Goal: Obtain resource: Download file/media

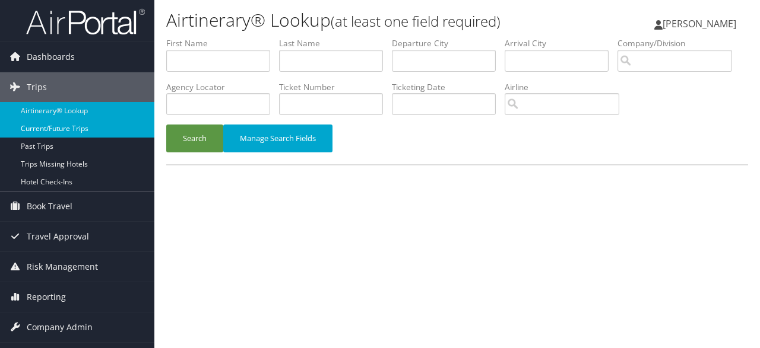
click at [79, 129] on link "Current/Future Trips" at bounding box center [77, 129] width 154 height 18
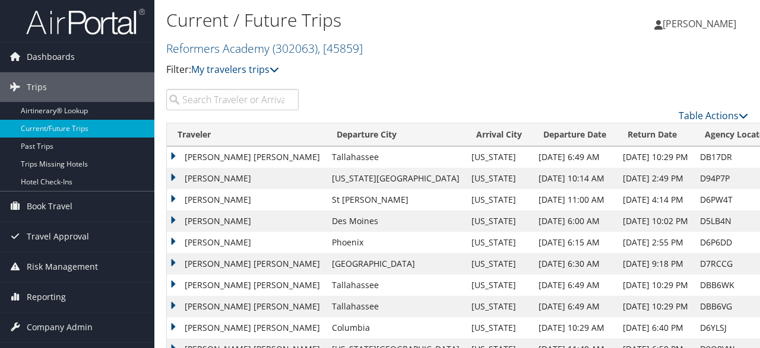
click at [224, 160] on td "[PERSON_NAME] [PERSON_NAME]" at bounding box center [246, 157] width 159 height 21
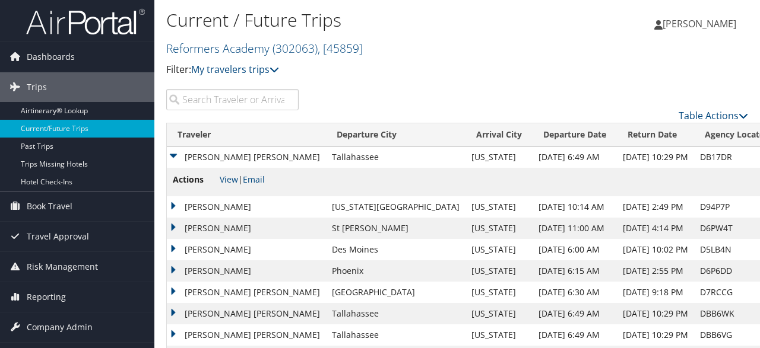
click at [175, 157] on td "[PERSON_NAME] [PERSON_NAME]" at bounding box center [246, 157] width 159 height 21
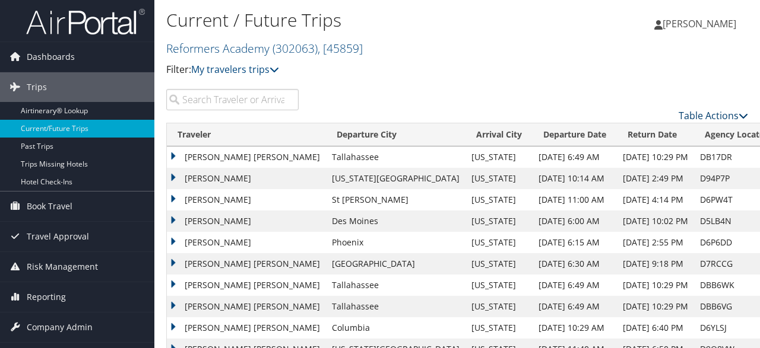
click at [715, 120] on link "Table Actions" at bounding box center [713, 115] width 69 height 13
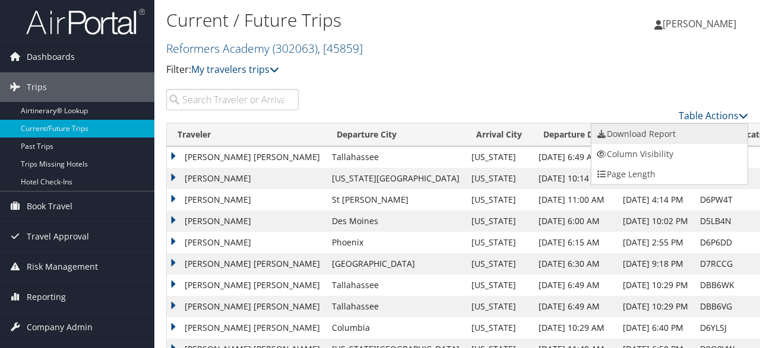
click at [707, 131] on link "Download Report" at bounding box center [669, 134] width 156 height 20
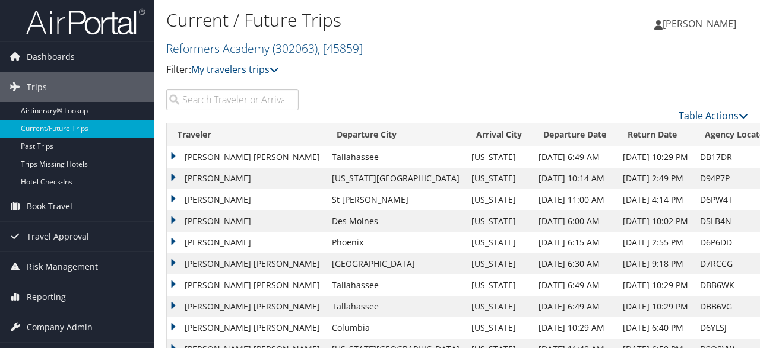
click at [514, 15] on div "Heather McDaniel Heather McDaniel My Settings Travel Agency Contacts View Trave…" at bounding box center [632, 29] width 253 height 46
click at [175, 156] on td "MOLLY BROWN MCKINSTRY" at bounding box center [246, 157] width 159 height 21
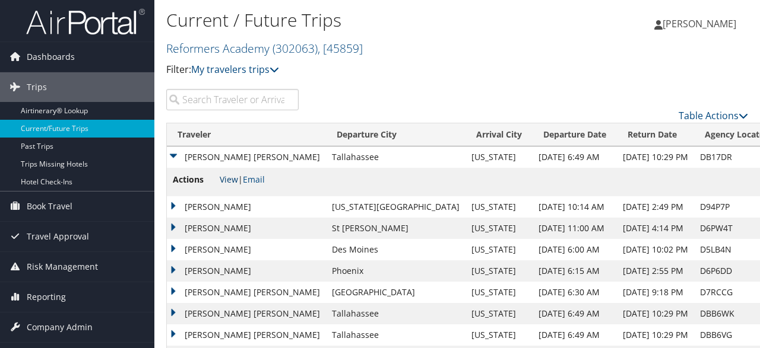
click at [230, 181] on link "View" at bounding box center [229, 179] width 18 height 11
click at [173, 207] on td "JONATHAN H RICHARD" at bounding box center [246, 206] width 159 height 21
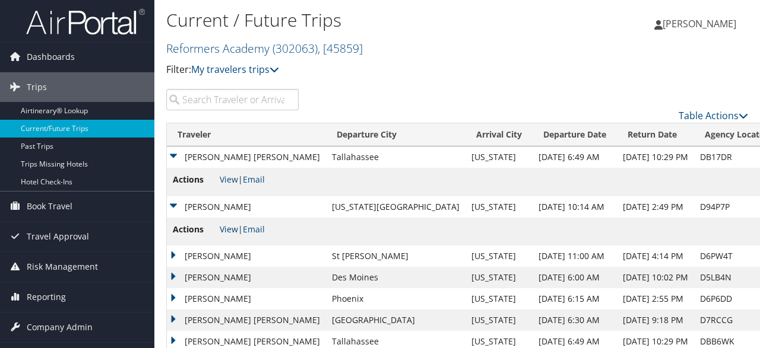
click at [235, 230] on link "View" at bounding box center [229, 229] width 18 height 11
click at [175, 258] on td "BRETT SAMUEL WALLIN" at bounding box center [246, 256] width 159 height 21
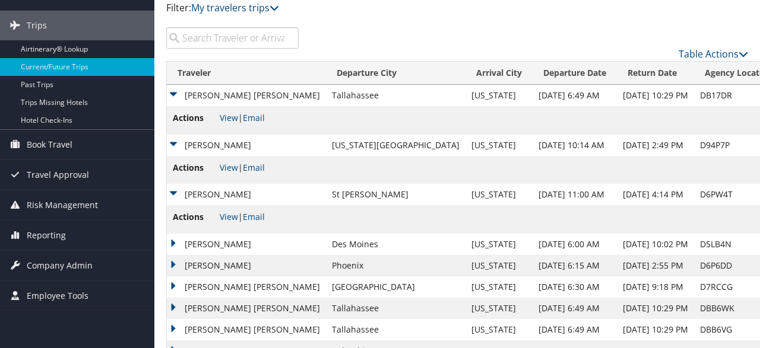
scroll to position [116, 0]
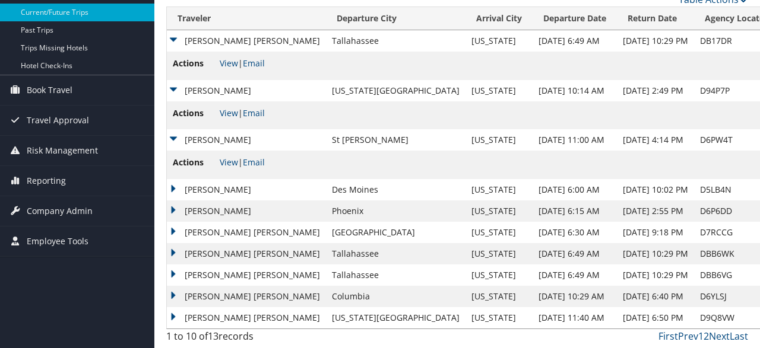
click at [173, 318] on td "ASHLEIGH MADISON HINES" at bounding box center [246, 318] width 159 height 21
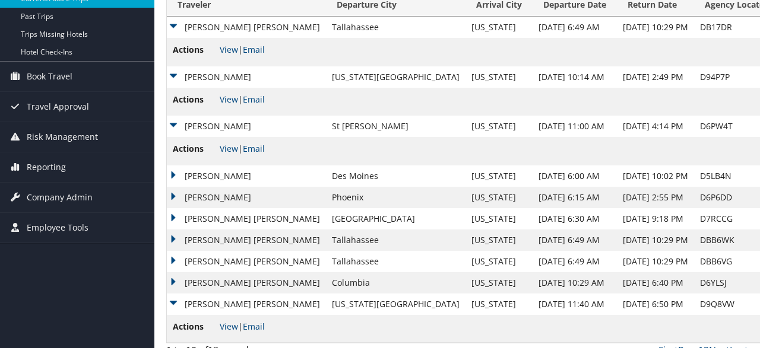
scroll to position [145, 0]
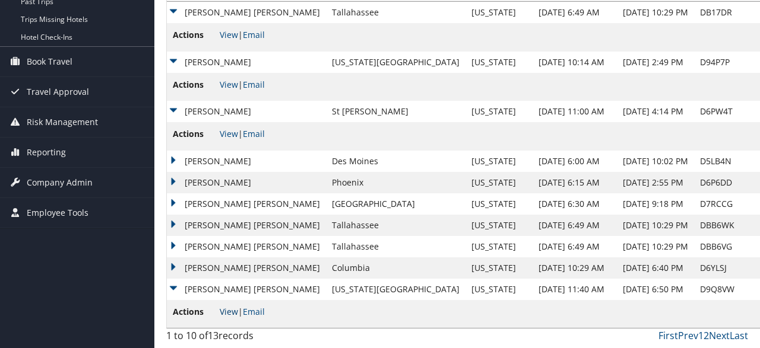
click at [227, 315] on link "View" at bounding box center [229, 311] width 18 height 11
click at [175, 265] on td "REBECCA BLACKBURN HINES" at bounding box center [246, 268] width 159 height 21
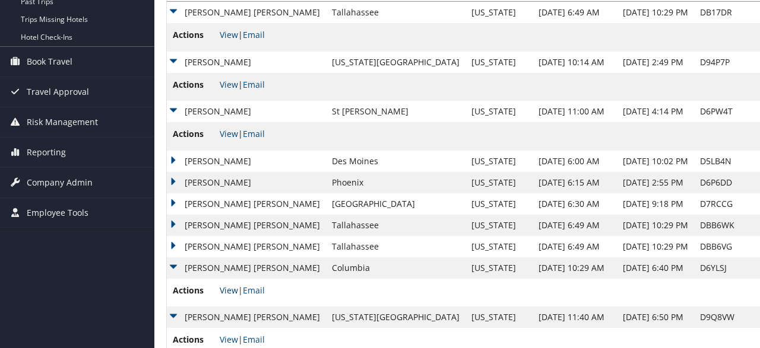
click at [232, 291] on link "View" at bounding box center [229, 290] width 18 height 11
click at [174, 248] on td "RYAN TAYLOR LARSON" at bounding box center [246, 246] width 159 height 21
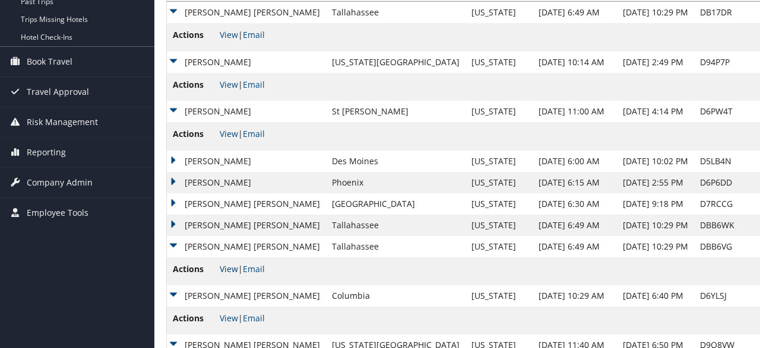
click at [222, 270] on link "View" at bounding box center [229, 269] width 18 height 11
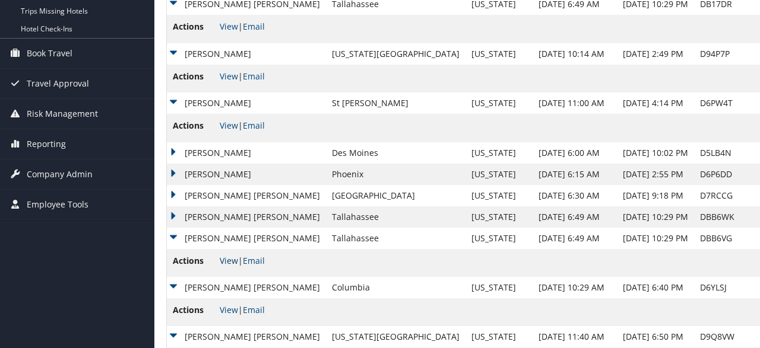
scroll to position [201, 0]
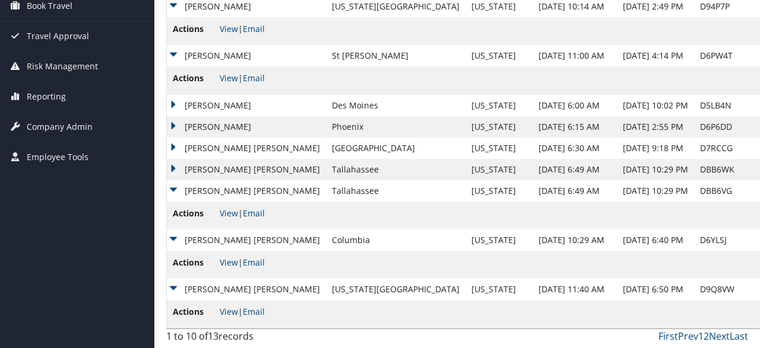
click at [173, 166] on td "SAMANTHA ANNE ROSENBERG" at bounding box center [246, 169] width 159 height 21
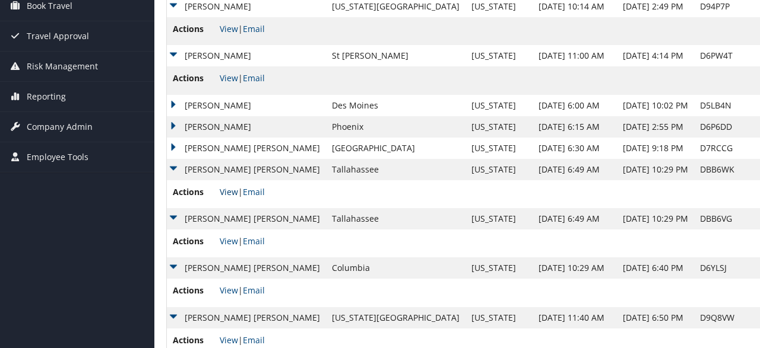
click at [226, 192] on link "View" at bounding box center [229, 191] width 18 height 11
click at [175, 168] on td "SAMANTHA ANNE ROSENBERG" at bounding box center [246, 169] width 159 height 21
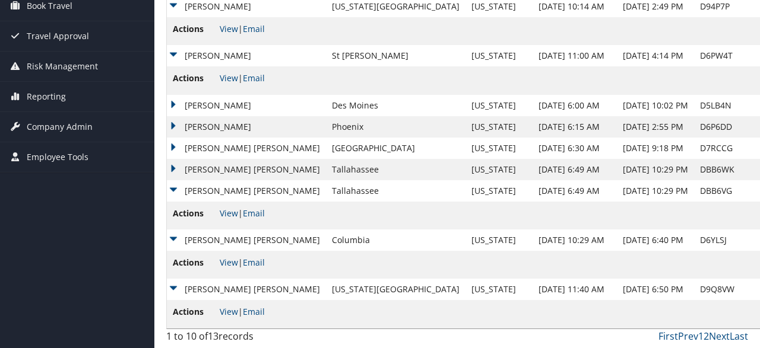
click at [175, 188] on td "RYAN TAYLOR LARSON" at bounding box center [246, 190] width 159 height 21
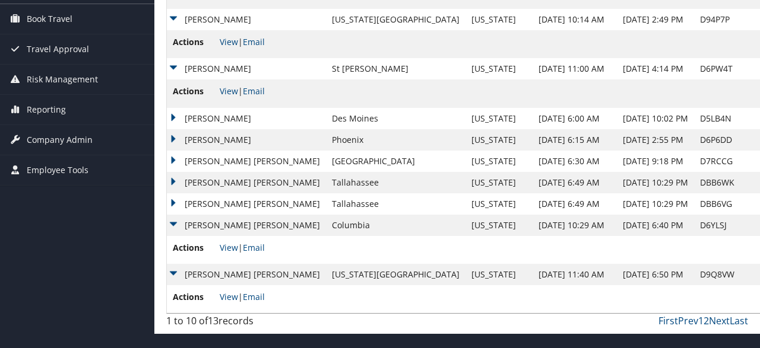
scroll to position [173, 0]
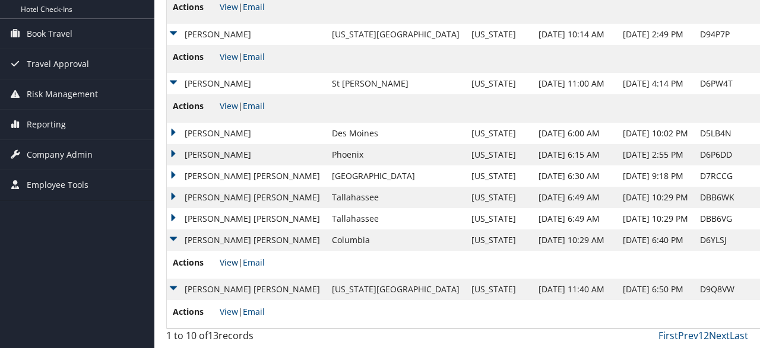
click at [231, 265] on link "View" at bounding box center [229, 262] width 18 height 11
click at [227, 311] on link "View" at bounding box center [229, 311] width 18 height 11
click at [174, 237] on td "REBECCA BLACKBURN HINES" at bounding box center [246, 240] width 159 height 21
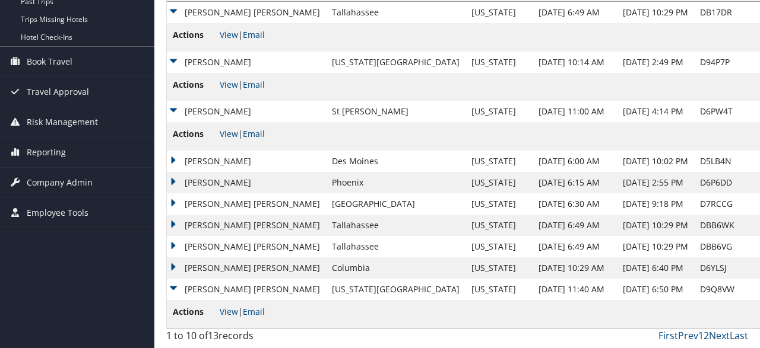
click at [177, 289] on td "ASHLEIGH MADISON HINES" at bounding box center [246, 289] width 159 height 21
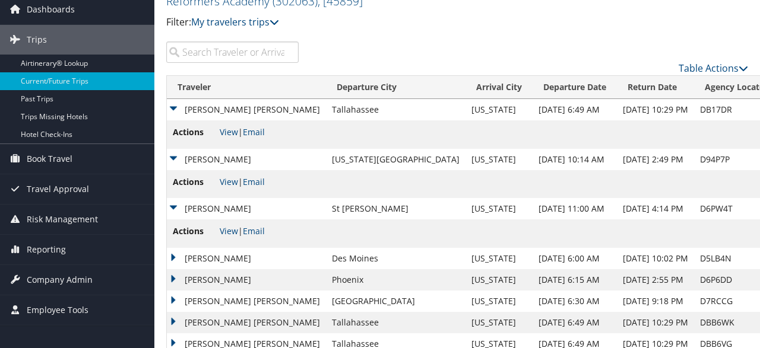
scroll to position [0, 0]
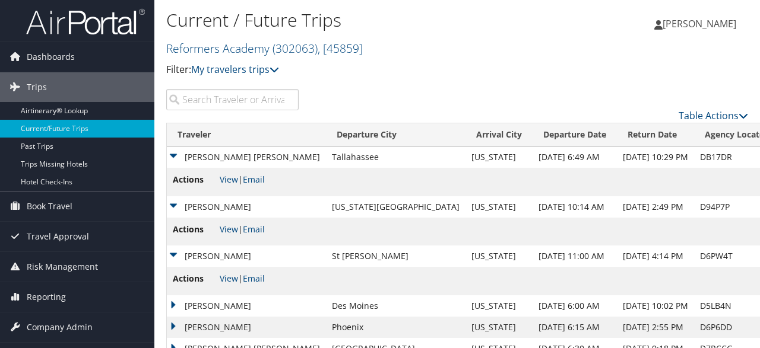
click at [173, 258] on td "BRETT SAMUEL WALLIN" at bounding box center [246, 256] width 159 height 21
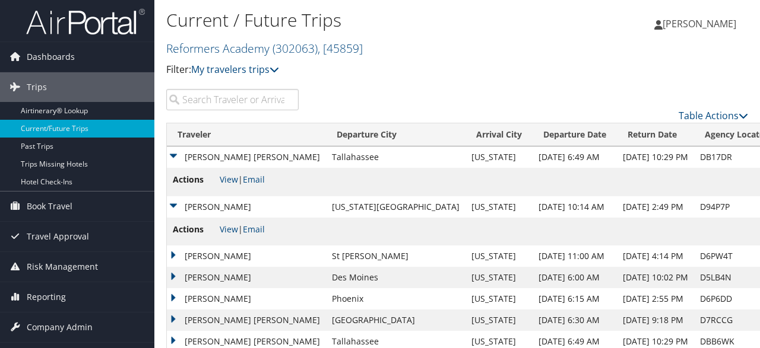
click at [173, 198] on td "JONATHAN H RICHARD" at bounding box center [246, 206] width 159 height 21
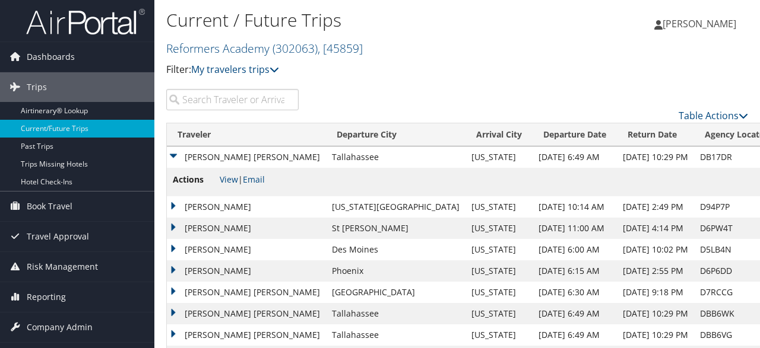
click at [177, 154] on td "MOLLY BROWN MCKINSTRY" at bounding box center [246, 157] width 159 height 21
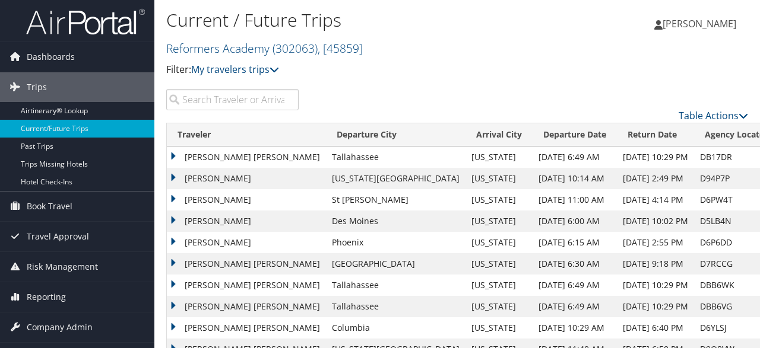
scroll to position [32, 0]
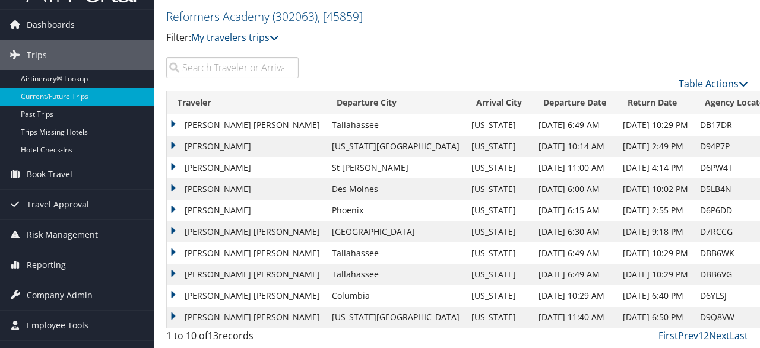
click at [208, 100] on th "Traveler" at bounding box center [246, 102] width 159 height 23
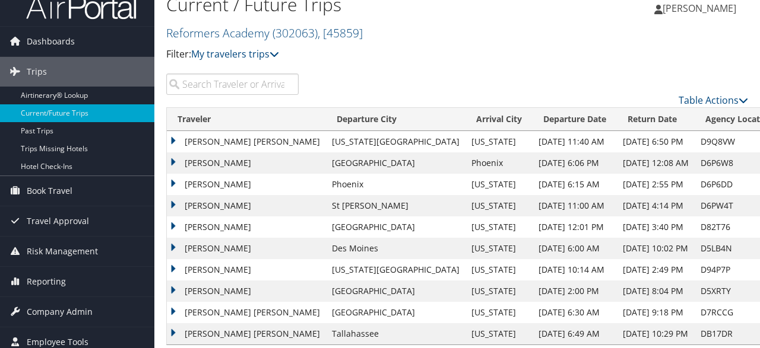
scroll to position [0, 0]
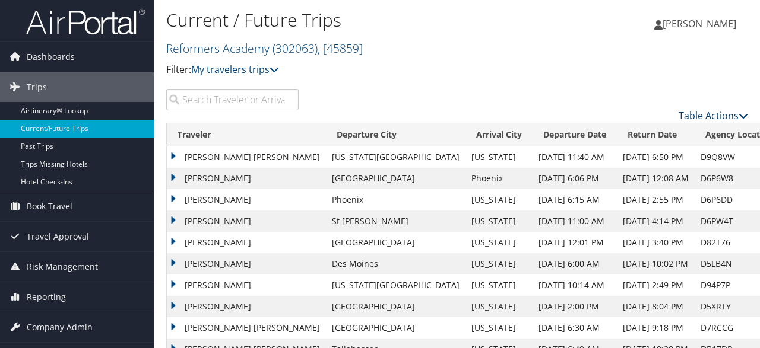
click at [703, 121] on link "Table Actions" at bounding box center [713, 115] width 69 height 13
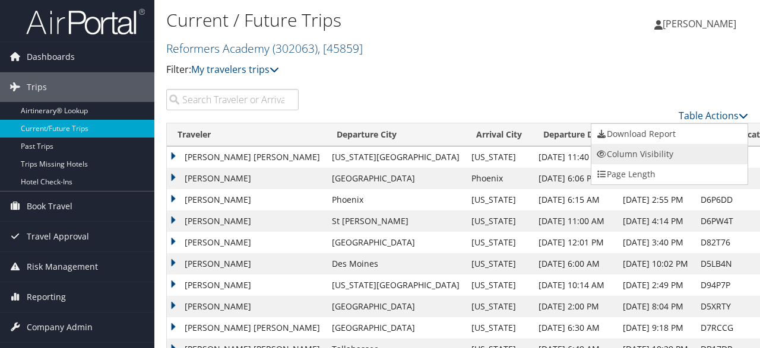
click at [665, 151] on link "Column Visibility" at bounding box center [669, 154] width 156 height 20
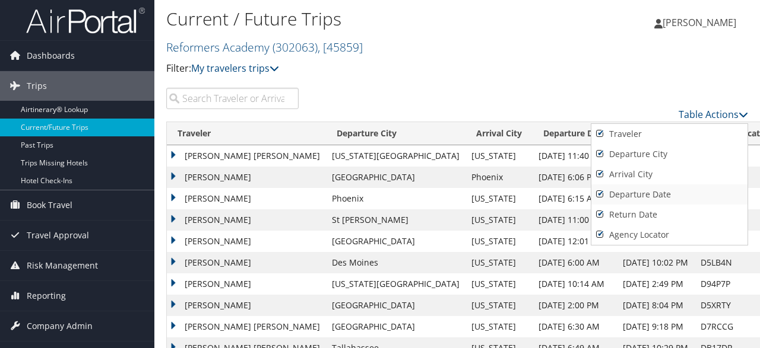
scroll to position [32, 0]
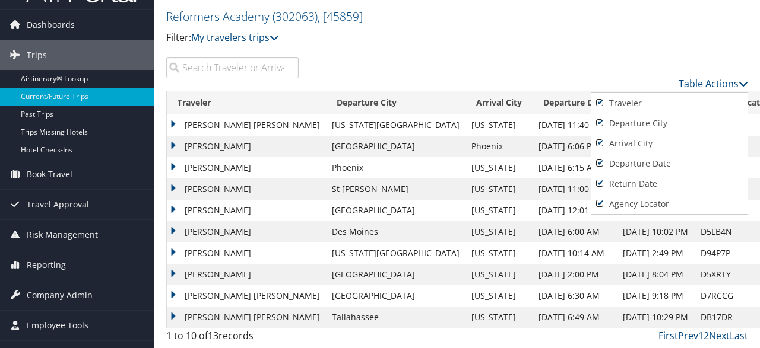
click at [693, 72] on div at bounding box center [380, 174] width 760 height 348
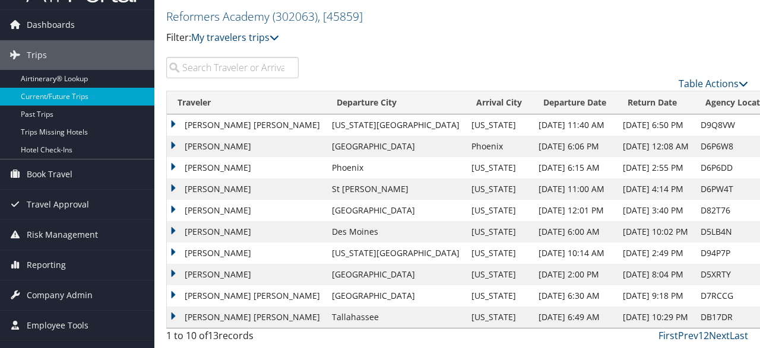
click at [66, 264] on link "Reporting" at bounding box center [77, 266] width 154 height 30
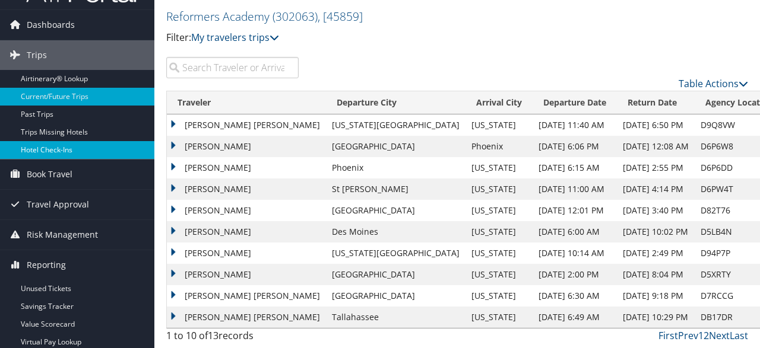
scroll to position [0, 0]
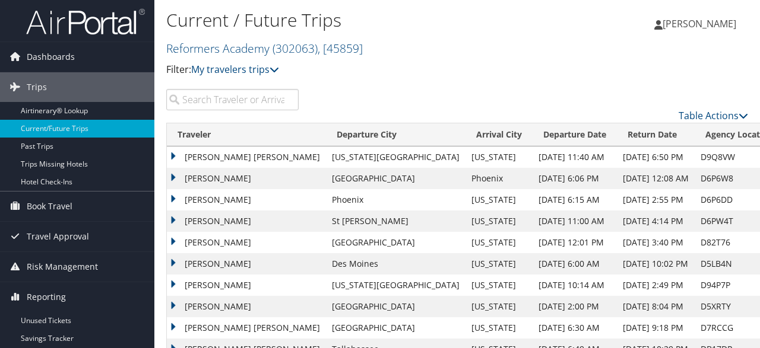
click at [173, 157] on td "ASHLEIGH MADISON HINES" at bounding box center [246, 157] width 159 height 21
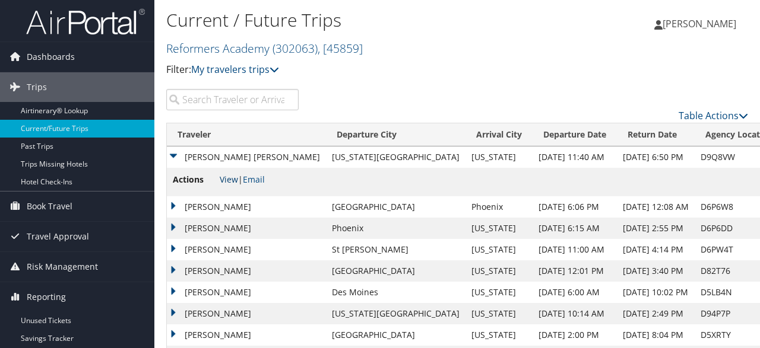
click at [227, 182] on link "View" at bounding box center [229, 179] width 18 height 11
click at [170, 155] on td "ASHLEIGH MADISON HINES" at bounding box center [246, 157] width 159 height 21
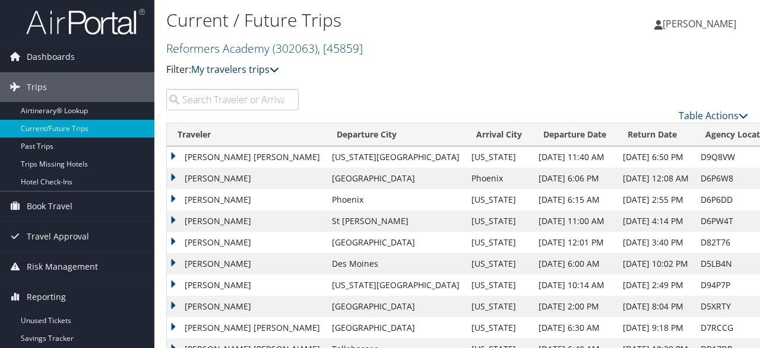
click at [236, 67] on link "My travelers trips" at bounding box center [235, 69] width 88 height 13
click at [434, 58] on h2 "Reformers Academy ( 302063 ) , [ 45859 ]" at bounding box center [360, 47] width 388 height 20
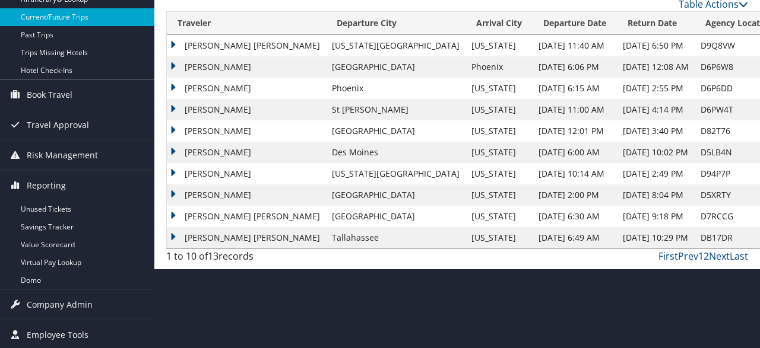
click at [204, 241] on td "MOLLY BROWN MCKINSTRY" at bounding box center [246, 237] width 159 height 21
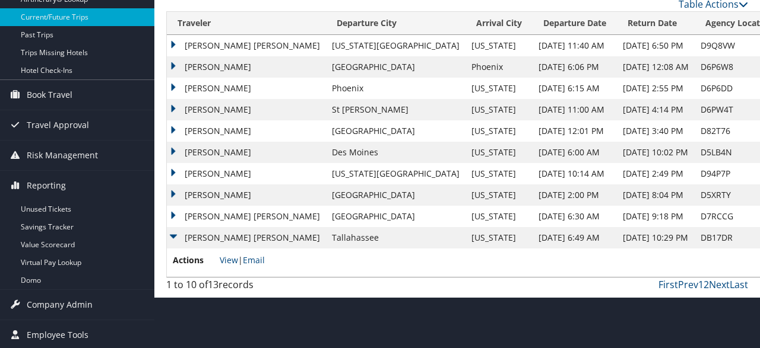
click at [230, 218] on td "MARCUS SHANE THOMAS" at bounding box center [246, 216] width 159 height 21
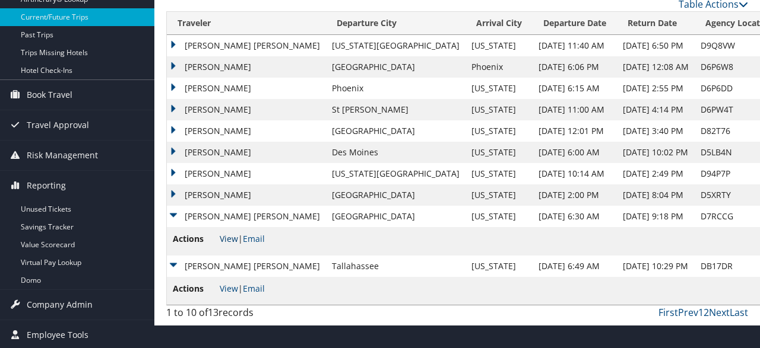
click at [233, 240] on link "View" at bounding box center [229, 238] width 18 height 11
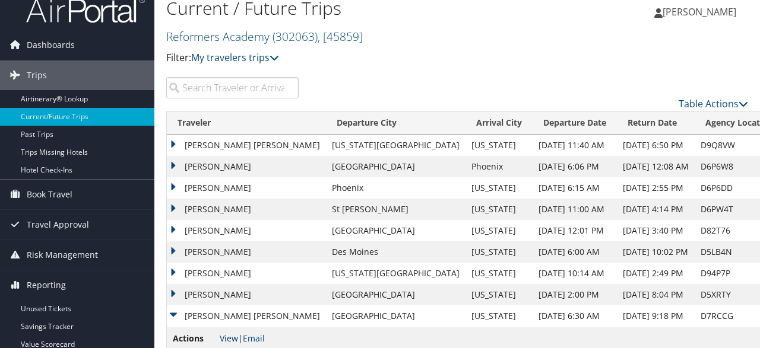
scroll to position [0, 0]
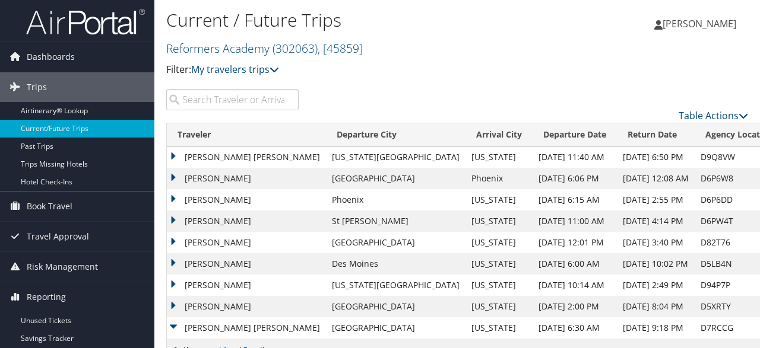
click at [172, 155] on td "ASHLEIGH MADISON HINES" at bounding box center [246, 157] width 159 height 21
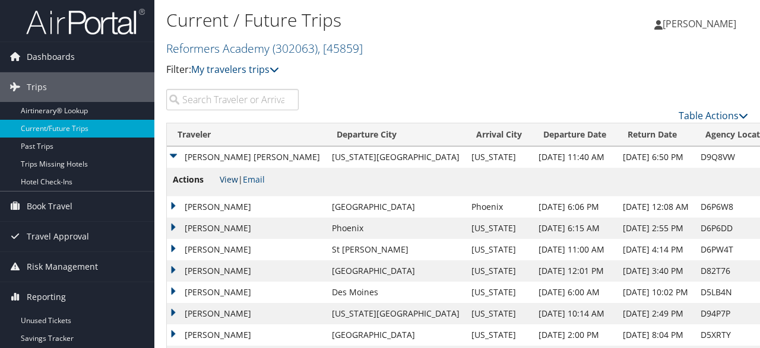
click at [225, 179] on link "View" at bounding box center [229, 179] width 18 height 11
click at [170, 151] on td "ASHLEIGH MADISON HINES" at bounding box center [246, 157] width 159 height 21
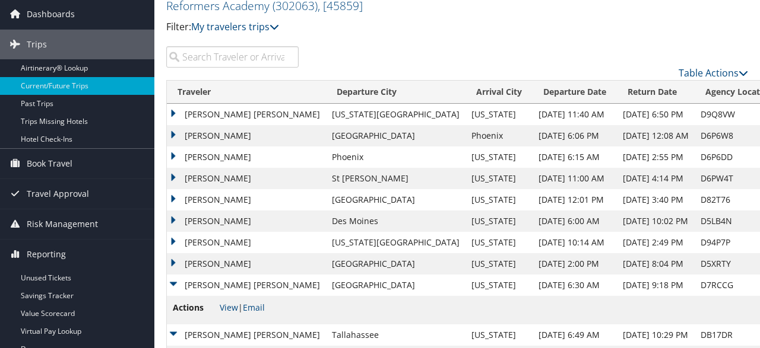
scroll to position [62, 0]
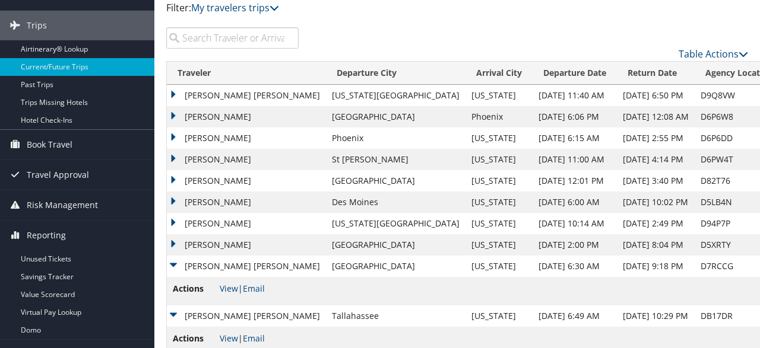
click at [250, 179] on td "CHRISTINE ANNA DOBISCH" at bounding box center [246, 180] width 159 height 21
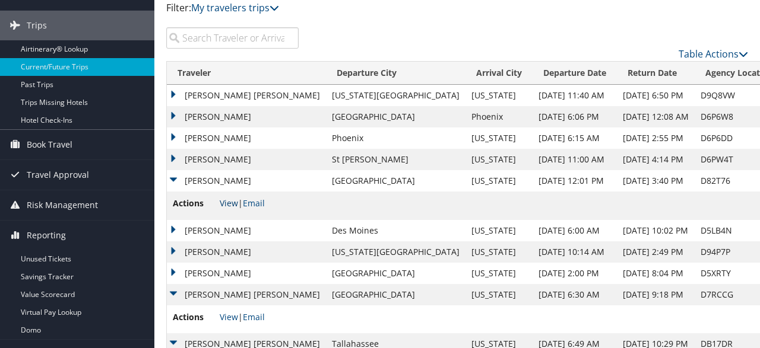
click at [231, 201] on link "View" at bounding box center [229, 203] width 18 height 11
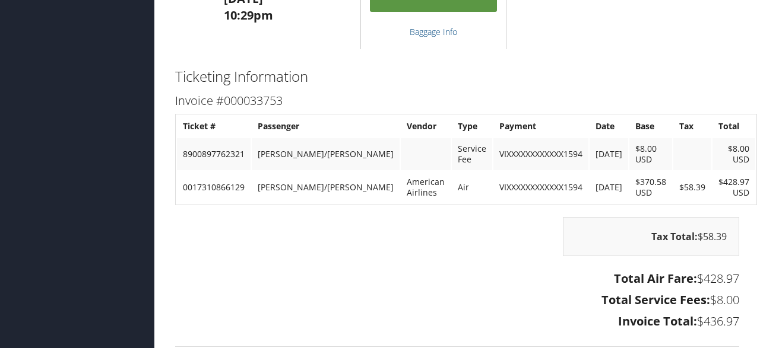
scroll to position [988, 0]
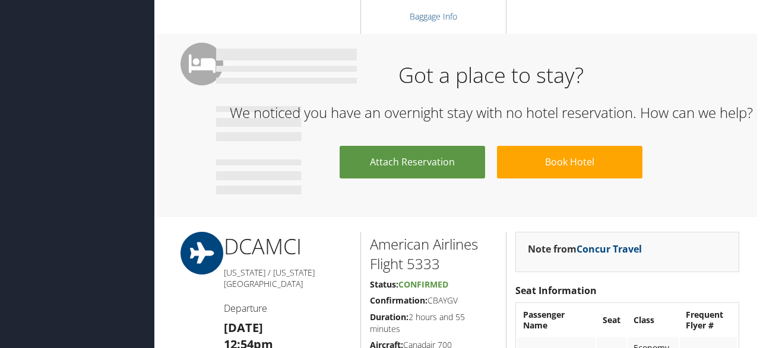
scroll to position [370, 0]
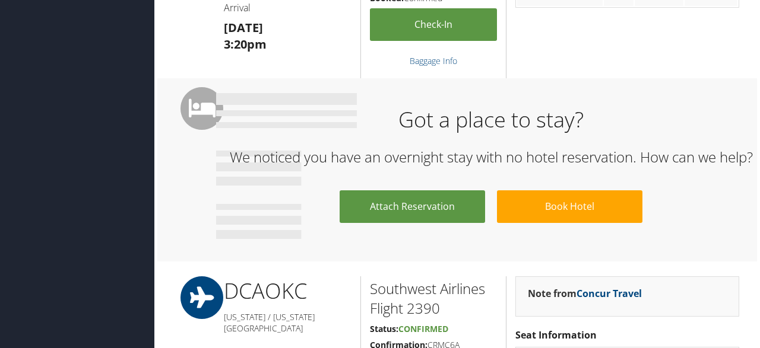
scroll to position [617, 0]
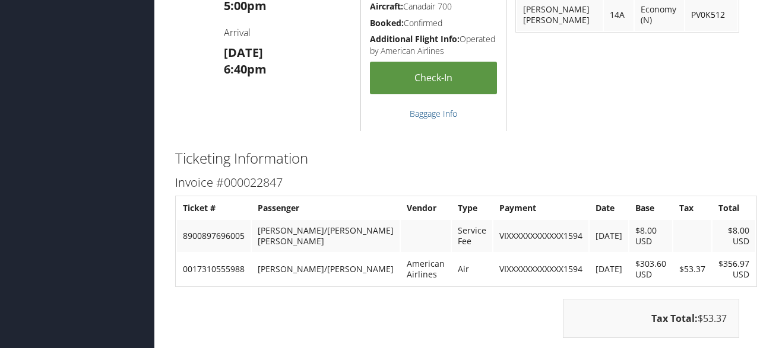
scroll to position [926, 0]
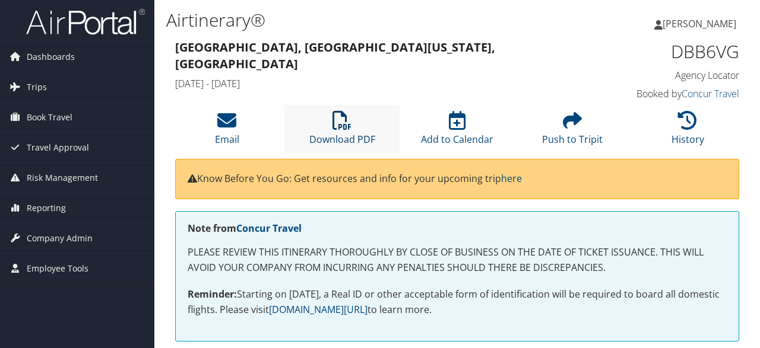
click at [340, 127] on icon at bounding box center [341, 120] width 19 height 19
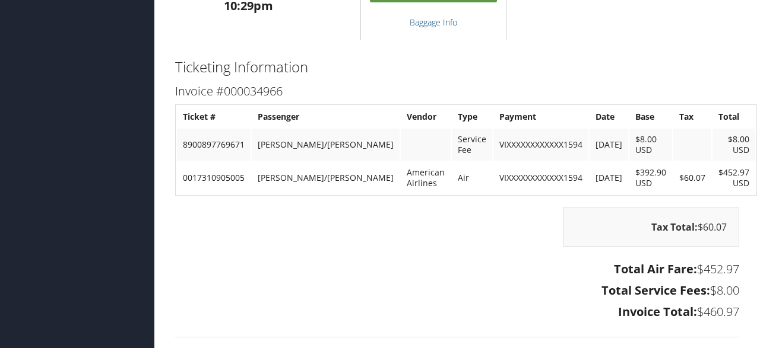
scroll to position [1034, 0]
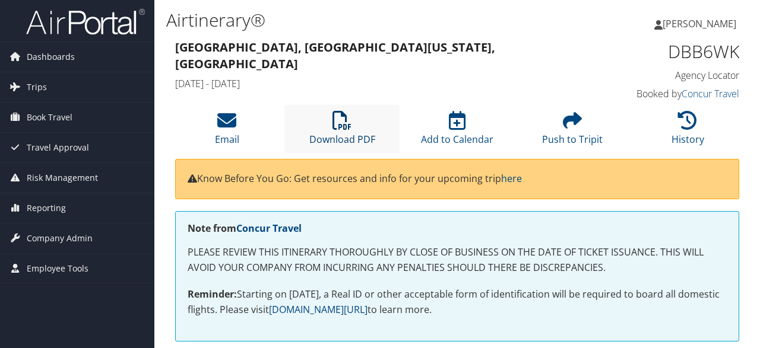
click at [349, 136] on link "Download PDF" at bounding box center [342, 132] width 66 height 28
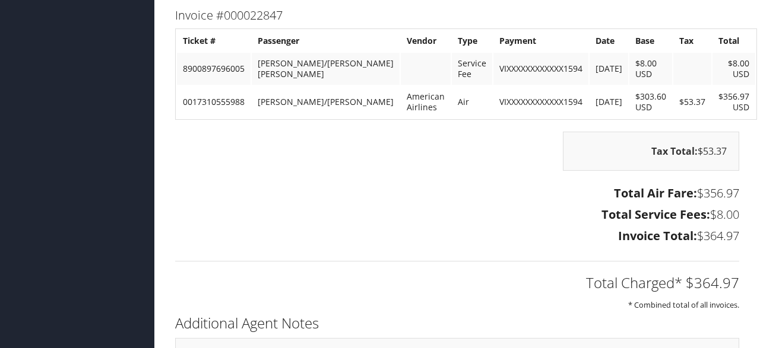
scroll to position [1173, 0]
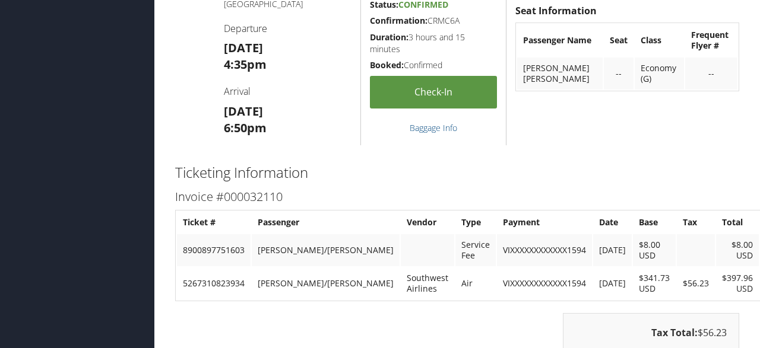
scroll to position [807, 0]
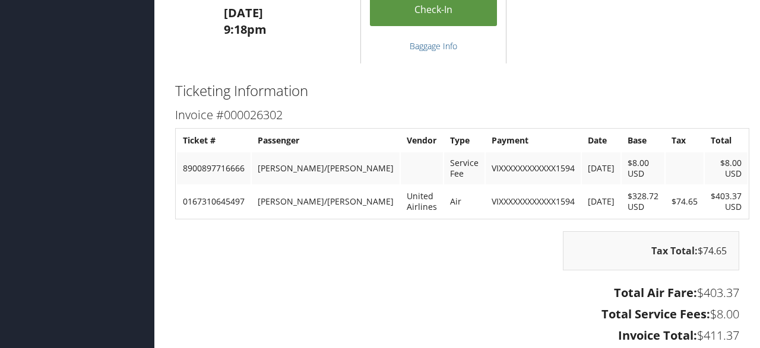
scroll to position [1543, 0]
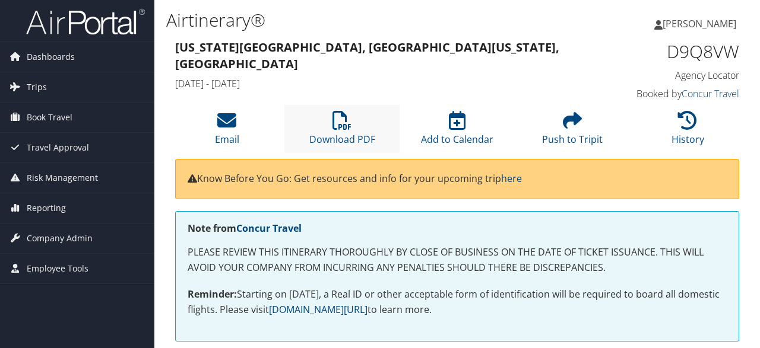
click at [327, 131] on li "Download PDF" at bounding box center [341, 129] width 115 height 48
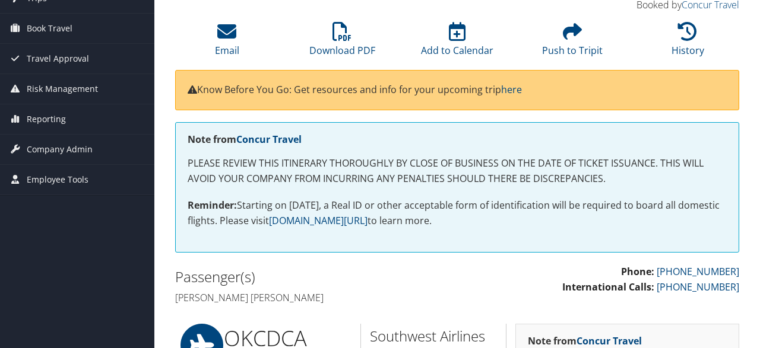
scroll to position [247, 0]
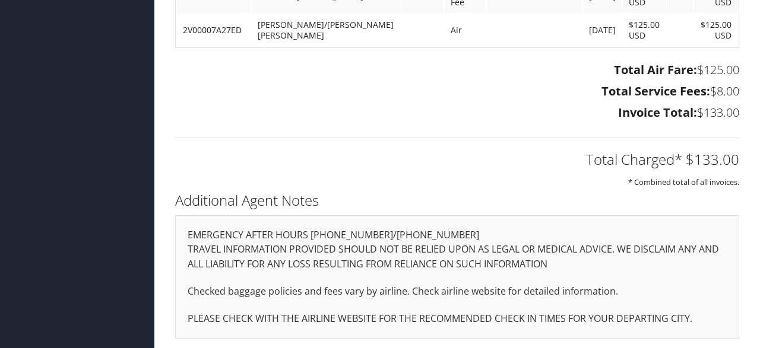
scroll to position [803, 0]
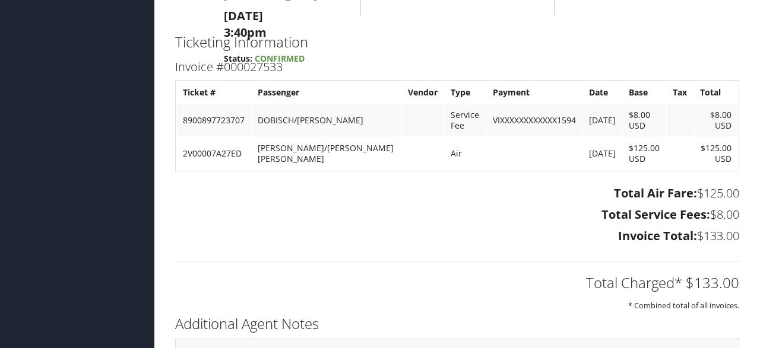
click at [497, 217] on h3 "Total Service Fees: $8.00" at bounding box center [457, 215] width 564 height 17
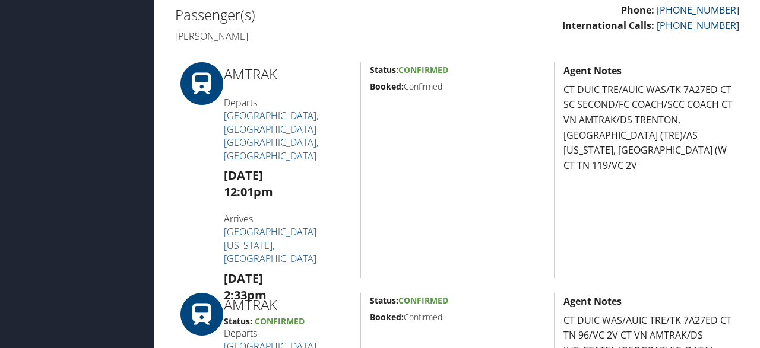
scroll to position [0, 0]
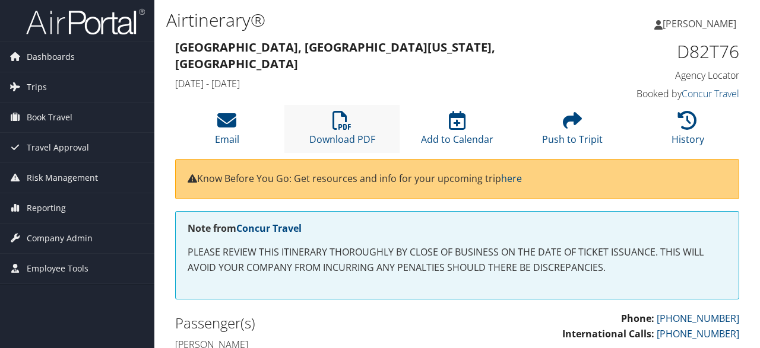
click at [331, 129] on li "Download PDF" at bounding box center [341, 129] width 115 height 48
click at [334, 126] on icon at bounding box center [341, 120] width 19 height 19
